Goal: Task Accomplishment & Management: Complete application form

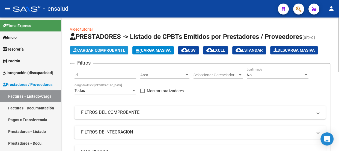
click at [96, 49] on span "Cargar Comprobante" at bounding box center [99, 50] width 52 height 5
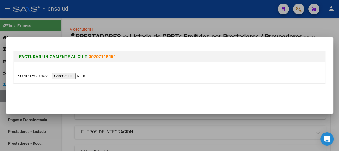
click at [75, 76] on input "file" at bounding box center [52, 76] width 69 height 6
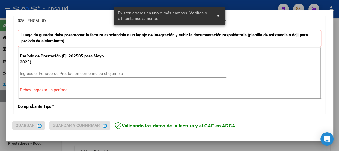
scroll to position [168, 0]
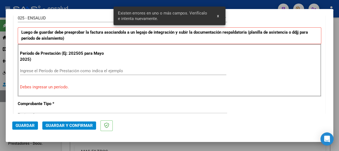
drag, startPoint x: 26, startPoint y: 67, endPoint x: 65, endPoint y: 100, distance: 50.7
click at [28, 69] on div "Ingrese el Período de Prestación como indica el ejemplo" at bounding box center [123, 71] width 206 height 8
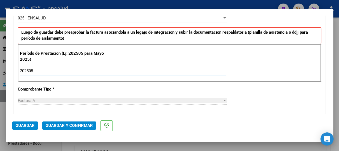
type input "202508"
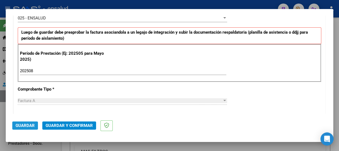
click at [26, 126] on span "Guardar" at bounding box center [25, 125] width 19 height 5
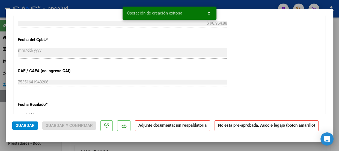
scroll to position [472, 0]
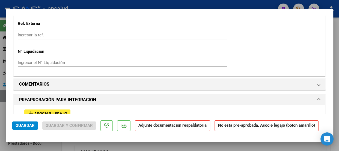
click at [49, 112] on span "Asociar Legajo" at bounding box center [50, 113] width 33 height 5
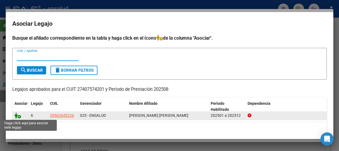
click at [19, 116] on icon at bounding box center [17, 115] width 7 height 6
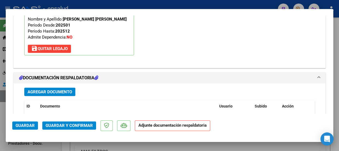
scroll to position [610, 0]
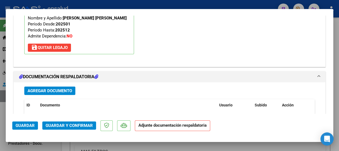
click at [62, 90] on span "Agregar Documento" at bounding box center [50, 90] width 45 height 5
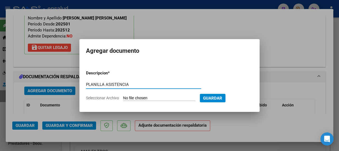
type input "PLANILLA ASISTENCIA"
click at [164, 97] on input "Seleccionar Archivo" at bounding box center [159, 98] width 72 height 5
type input "C:\fakepath\[PERSON_NAME] AIRAM_202508_90_N_BENITEZ CAROLINA_3-256-[GEOGRAPHIC_…"
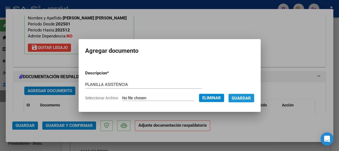
click at [247, 96] on span "Guardar" at bounding box center [241, 98] width 19 height 5
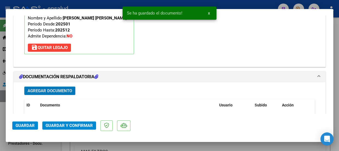
click at [209, 11] on span "x" at bounding box center [209, 13] width 2 height 5
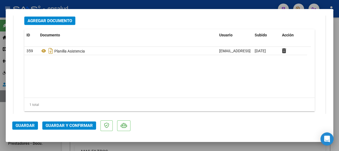
scroll to position [685, 0]
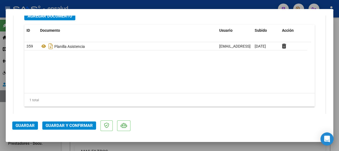
click at [72, 125] on span "Guardar y Confirmar" at bounding box center [69, 125] width 47 height 5
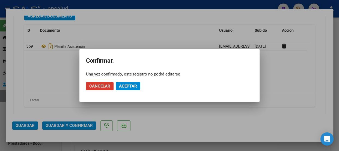
click at [128, 85] on span "Aceptar" at bounding box center [128, 86] width 18 height 5
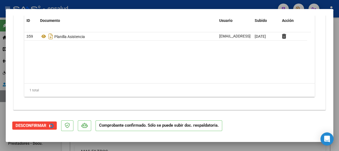
scroll to position [623, 0]
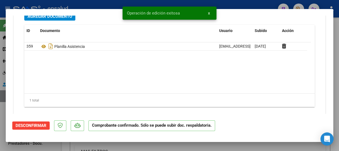
click at [210, 13] on button "x" at bounding box center [209, 13] width 11 height 10
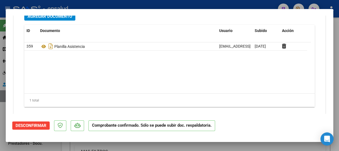
click at [200, 4] on div at bounding box center [169, 75] width 339 height 151
type input "$ 0,00"
